Goal: Task Accomplishment & Management: Use online tool/utility

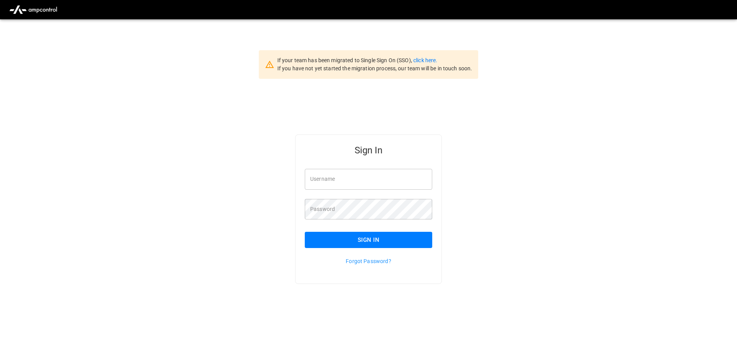
type input "**********"
click at [394, 243] on button "Sign In" at bounding box center [368, 240] width 127 height 16
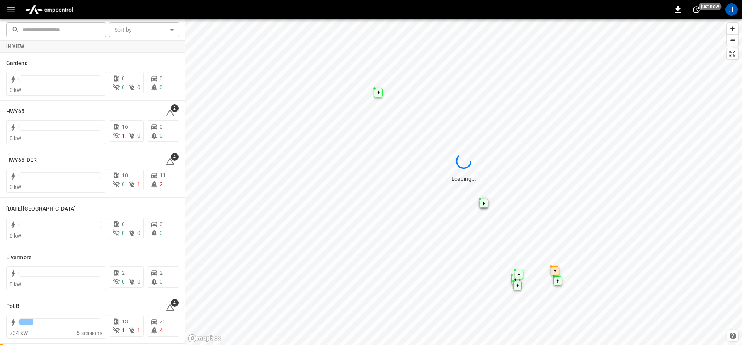
click at [12, 12] on icon "button" at bounding box center [10, 9] width 7 height 5
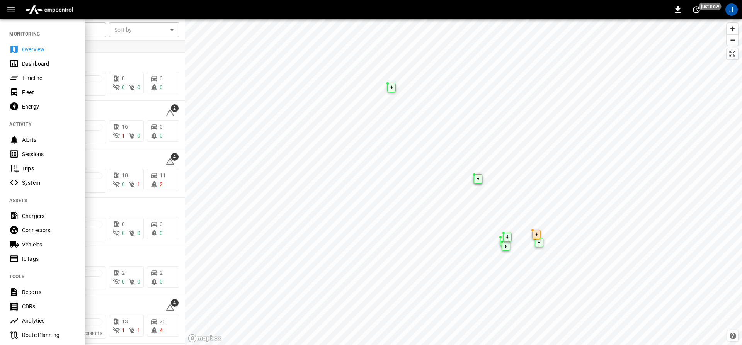
click at [8, 63] on div "Dashboard" at bounding box center [42, 63] width 85 height 14
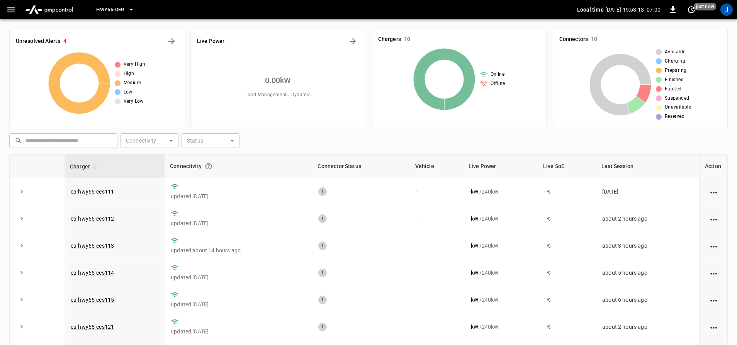
click at [130, 7] on icon "button" at bounding box center [131, 10] width 8 height 8
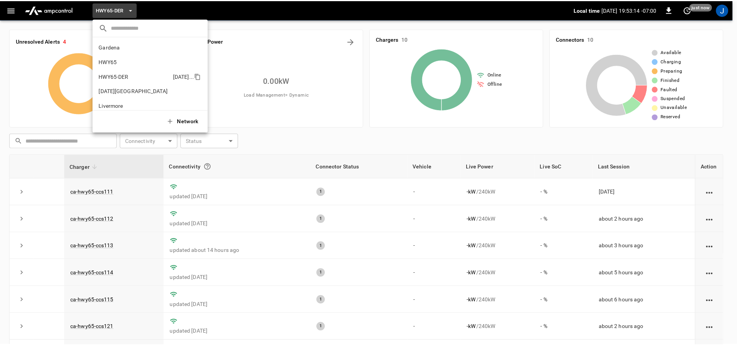
scroll to position [27, 0]
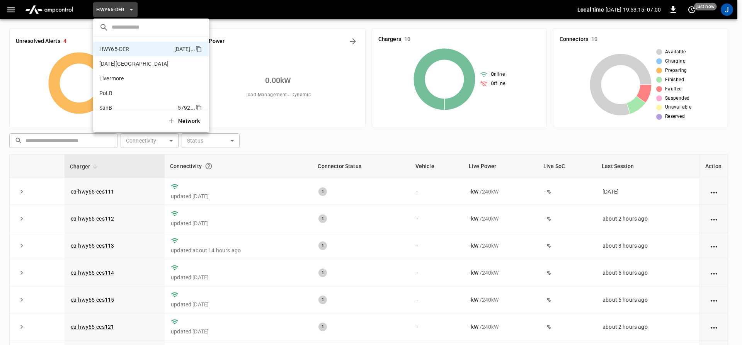
click at [116, 102] on li "SanB 5792 ..." at bounding box center [151, 107] width 116 height 15
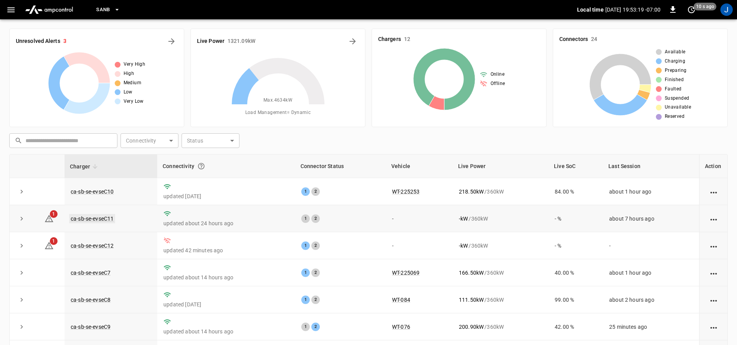
click at [83, 217] on link "ca-sb-se-evseC11" at bounding box center [92, 218] width 46 height 9
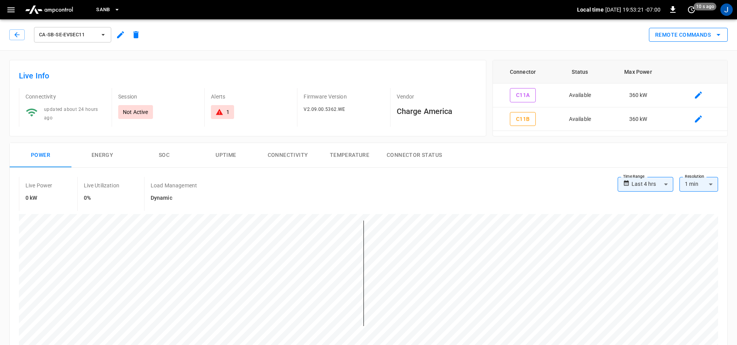
click at [666, 36] on button "Remote Commands" at bounding box center [688, 35] width 79 height 14
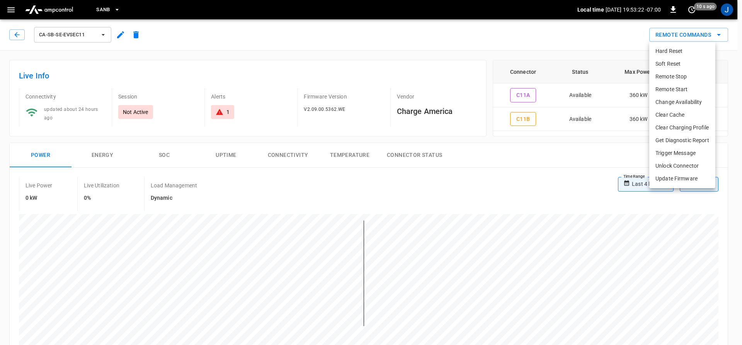
click at [674, 50] on li "Hard Reset" at bounding box center [682, 51] width 66 height 13
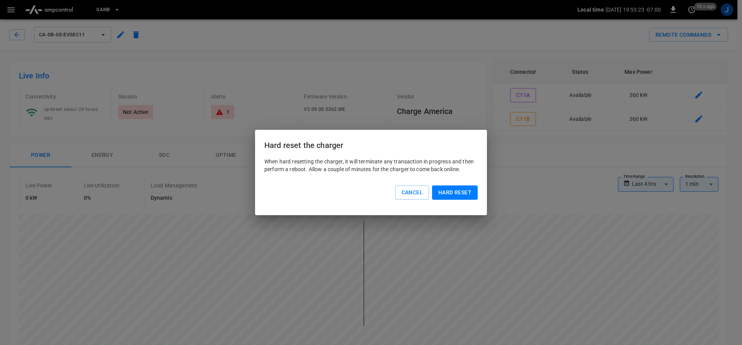
click at [458, 189] on button "Hard reset" at bounding box center [455, 192] width 46 height 14
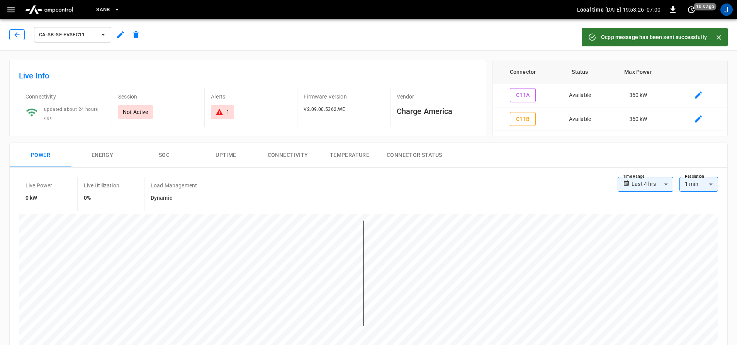
click at [10, 33] on button "button" at bounding box center [16, 34] width 15 height 11
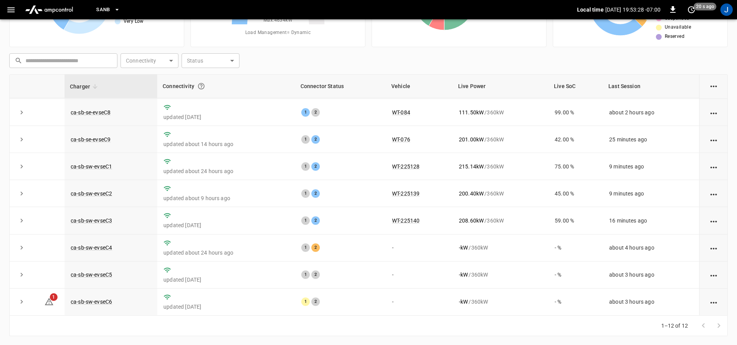
scroll to position [80, 0]
